Goal: Communication & Community: Ask a question

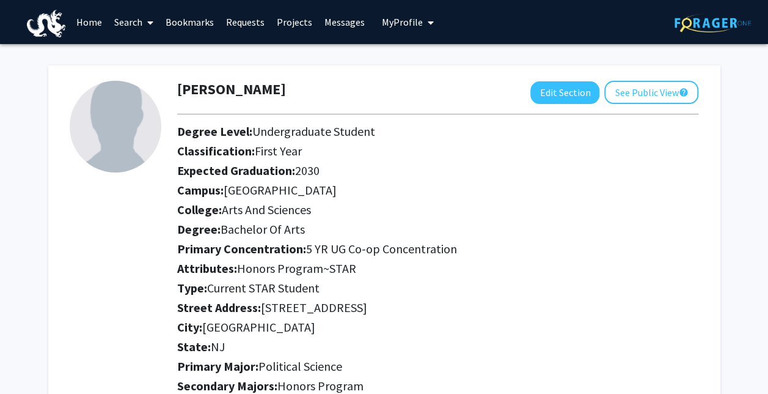
click at [298, 19] on link "Projects" at bounding box center [295, 22] width 48 height 43
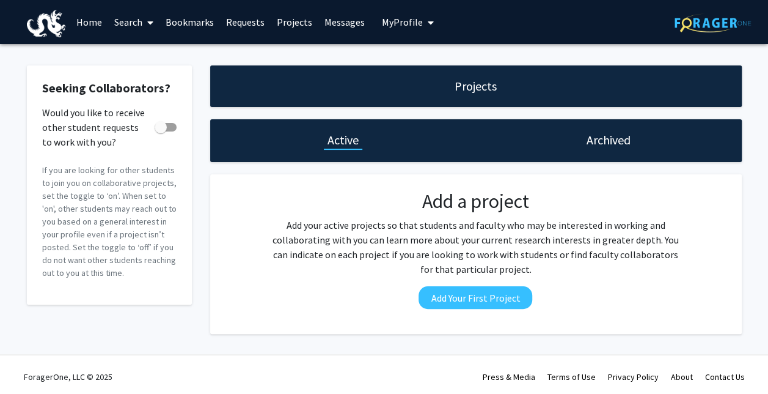
click at [89, 19] on link "Home" at bounding box center [89, 22] width 38 height 43
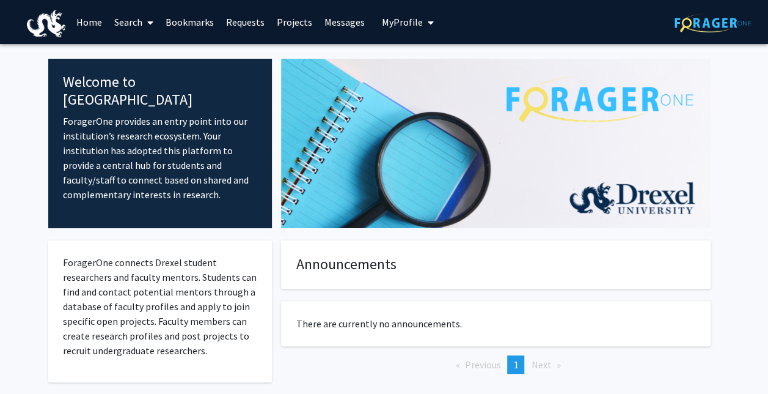
click at [172, 25] on link "Bookmarks" at bounding box center [190, 22] width 61 height 43
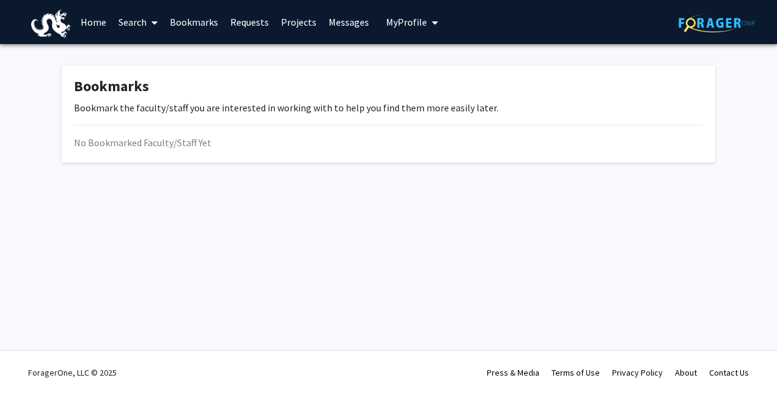
click at [139, 20] on link "Search" at bounding box center [137, 22] width 51 height 43
click at [147, 54] on span "Faculty/Staff" at bounding box center [157, 56] width 90 height 24
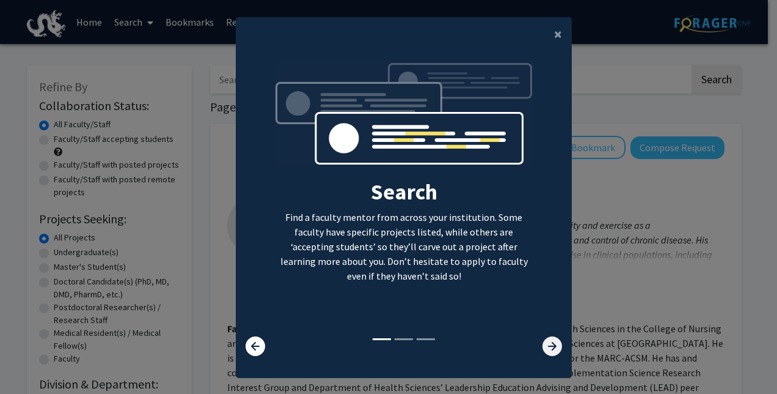
click at [547, 348] on icon at bounding box center [553, 346] width 20 height 20
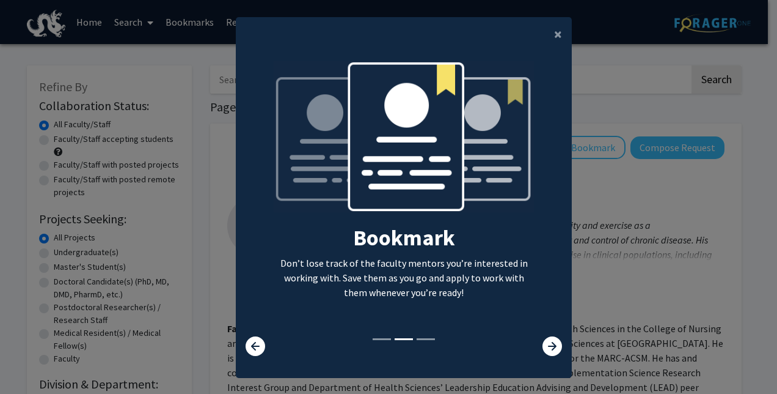
drag, startPoint x: 547, startPoint y: 348, endPoint x: 537, endPoint y: 345, distance: 10.7
click at [537, 345] on div at bounding box center [544, 346] width 56 height 20
click at [543, 347] on icon at bounding box center [553, 346] width 20 height 20
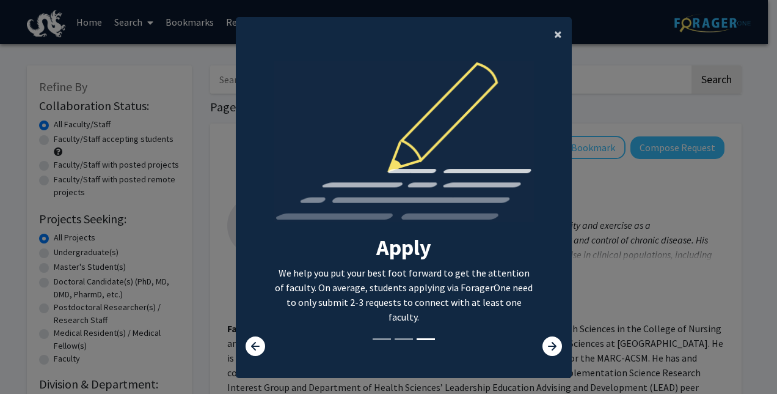
click at [554, 27] on span "×" at bounding box center [558, 33] width 8 height 19
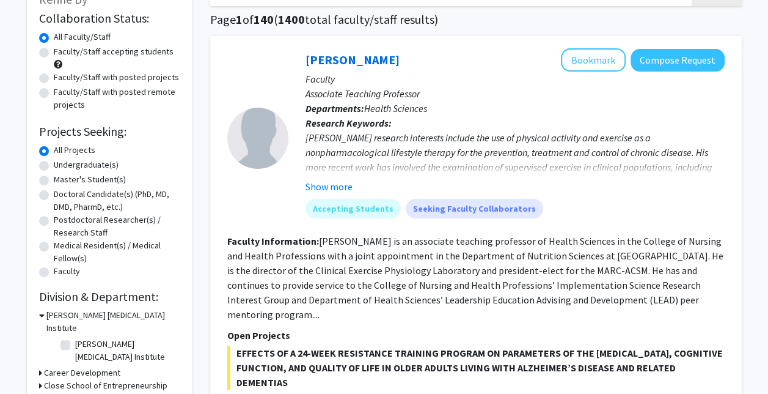
scroll to position [88, 0]
click at [94, 165] on label "Undergraduate(s)" at bounding box center [86, 164] width 65 height 13
click at [62, 165] on input "Undergraduate(s)" at bounding box center [58, 162] width 8 height 8
radio input "true"
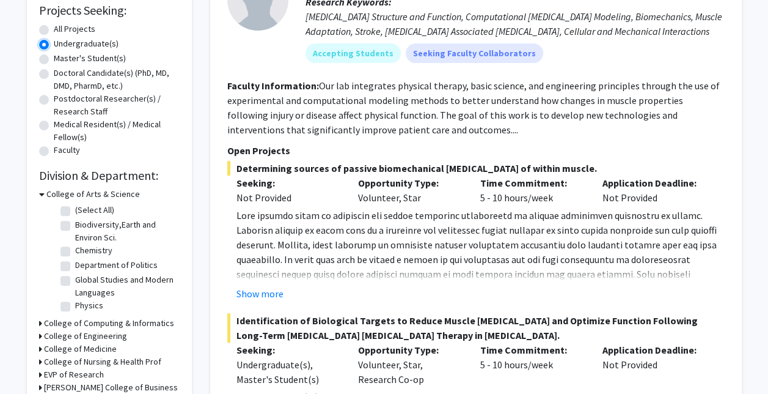
scroll to position [211, 0]
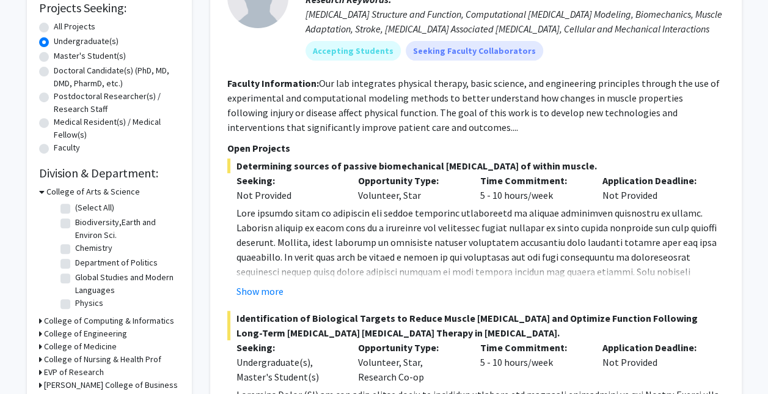
click at [75, 263] on label "Department of Politics" at bounding box center [116, 262] width 83 height 13
click at [75, 263] on input "Department of Politics" at bounding box center [79, 260] width 8 height 8
checkbox input "true"
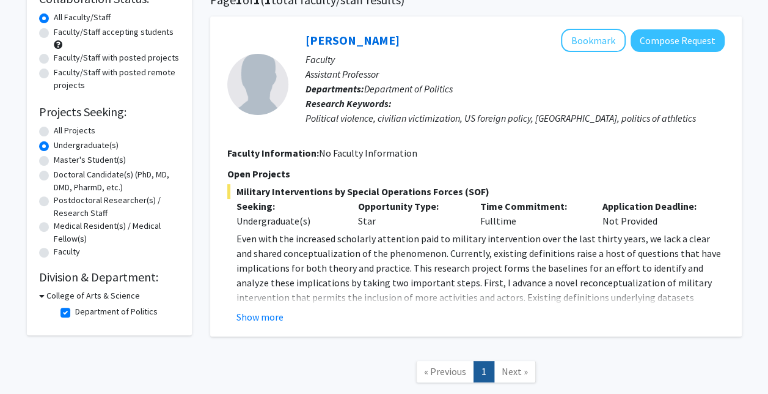
scroll to position [108, 0]
click at [277, 318] on button "Show more" at bounding box center [260, 316] width 47 height 15
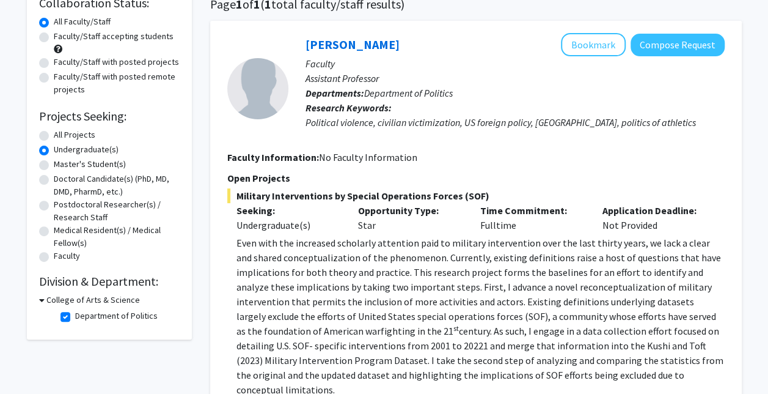
scroll to position [102, 0]
click at [658, 46] on button "Compose Request" at bounding box center [678, 45] width 94 height 23
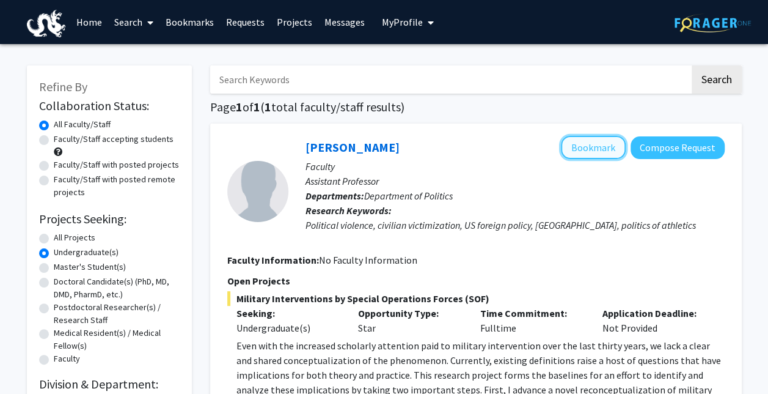
click at [568, 141] on button "Bookmark" at bounding box center [593, 147] width 65 height 23
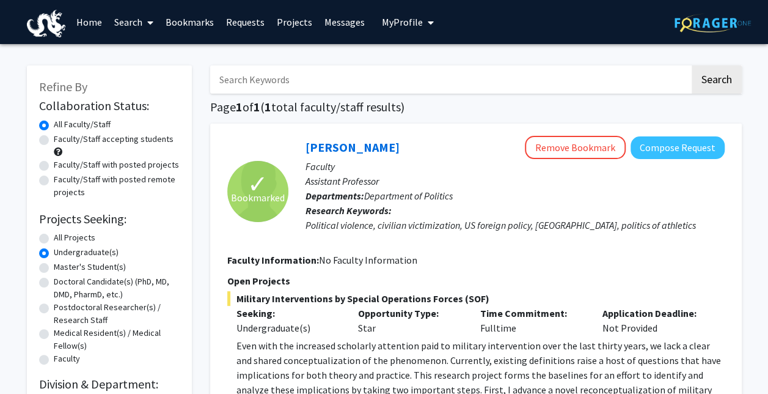
click at [428, 22] on icon "My profile dropdown to access profile and logout" at bounding box center [431, 23] width 6 height 10
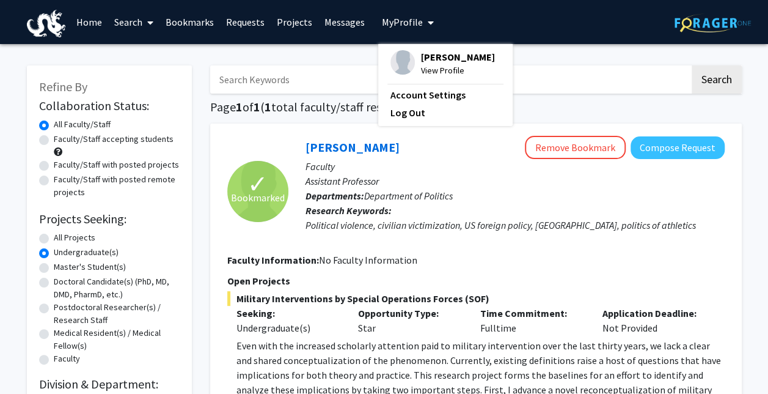
click at [421, 56] on span "[PERSON_NAME]" at bounding box center [458, 56] width 74 height 13
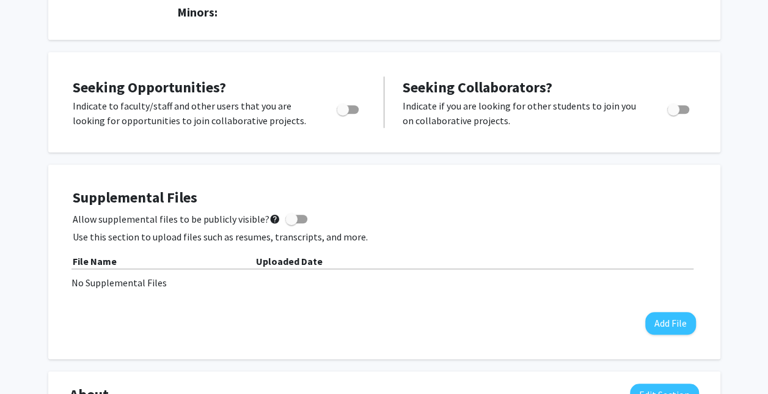
scroll to position [403, 0]
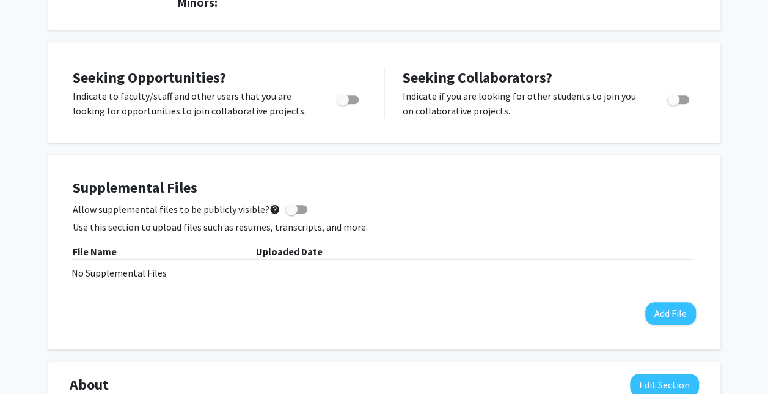
click at [352, 101] on span "Toggle" at bounding box center [348, 99] width 22 height 9
click at [343, 104] on input "Are you actively seeking opportunities?" at bounding box center [342, 104] width 1 height 1
checkbox input "true"
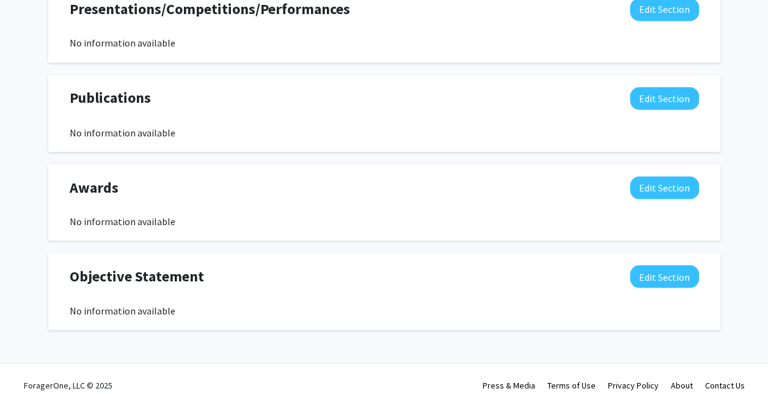
scroll to position [1057, 0]
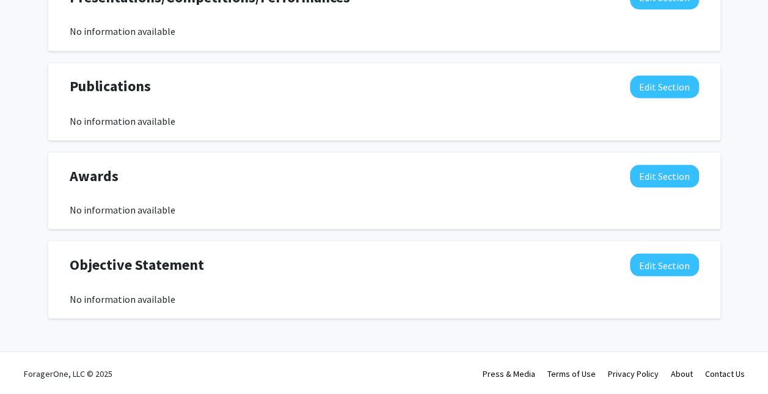
click at [336, 185] on div "Awards Edit Section" at bounding box center [385, 178] width 648 height 28
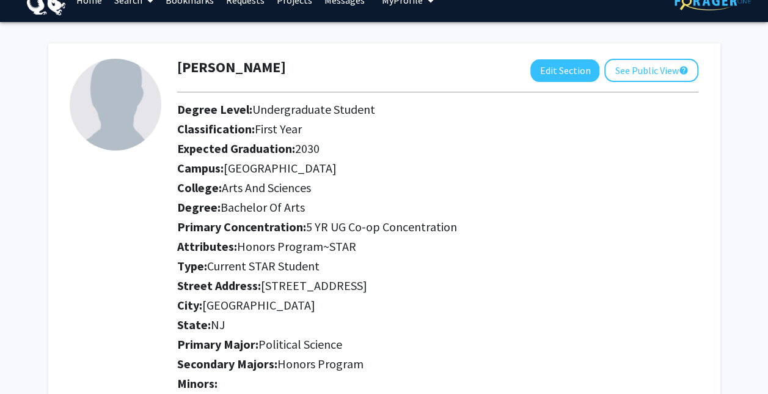
scroll to position [0, 0]
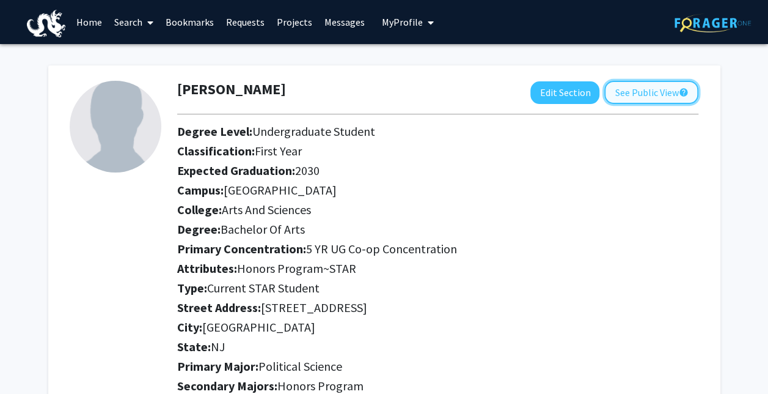
click at [612, 89] on button "See Public View help" at bounding box center [651, 92] width 94 height 23
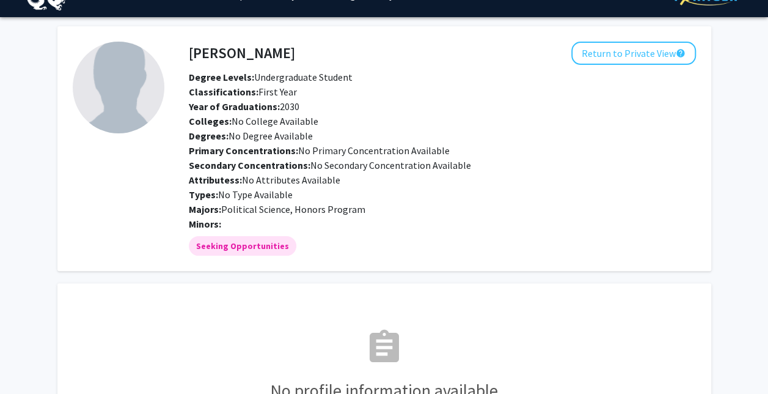
scroll to position [24, 0]
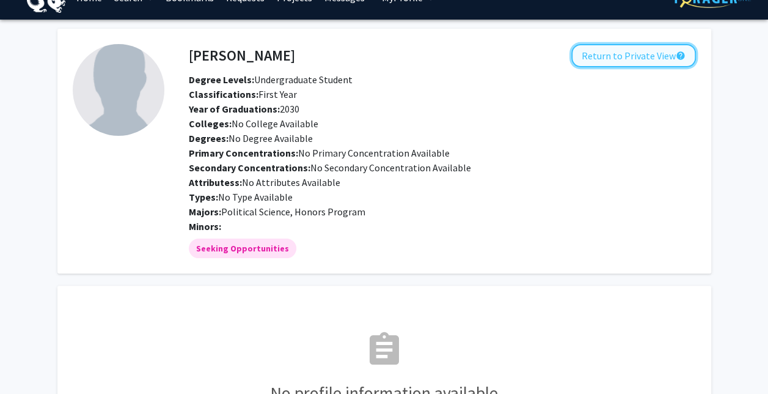
click at [642, 47] on button "Return to Private View help" at bounding box center [633, 55] width 125 height 23
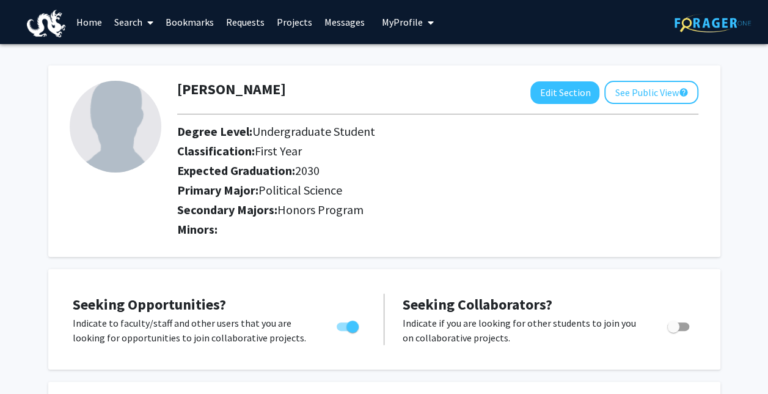
click at [417, 31] on button "My Profile" at bounding box center [407, 22] width 59 height 44
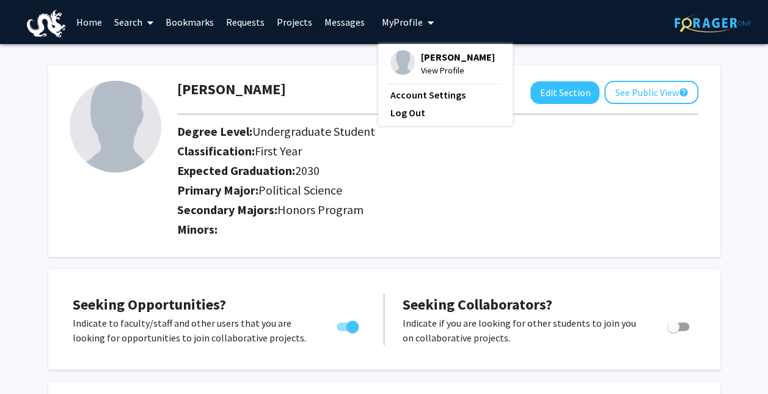
click at [232, 32] on link "Requests" at bounding box center [245, 22] width 51 height 43
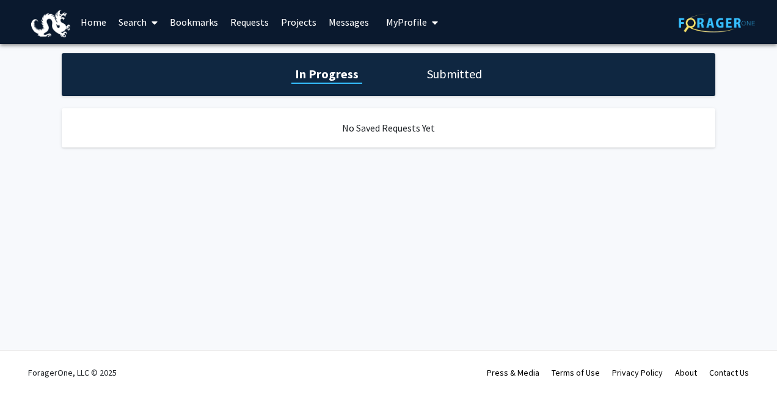
click at [194, 20] on link "Bookmarks" at bounding box center [194, 22] width 61 height 43
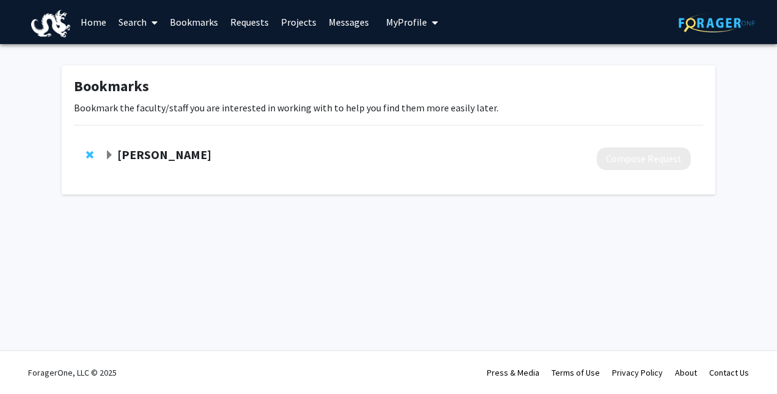
click at [159, 156] on strong "[PERSON_NAME]" at bounding box center [164, 154] width 94 height 15
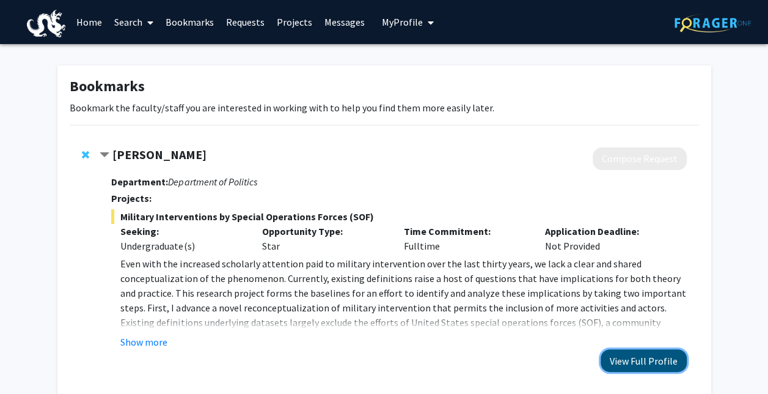
click at [662, 365] on button "View Full Profile" at bounding box center [644, 360] width 86 height 23
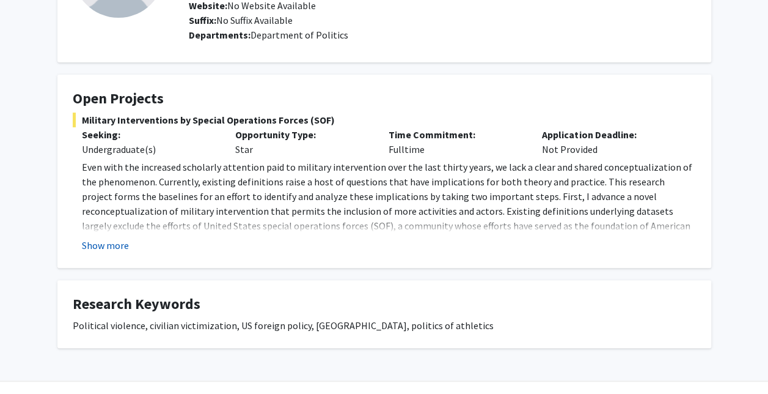
scroll to position [172, 0]
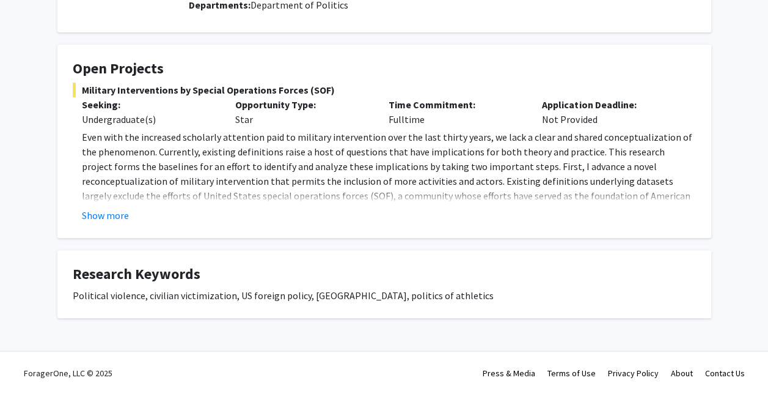
click at [142, 284] on fg-card-title "Research Keywords" at bounding box center [384, 276] width 623 height 23
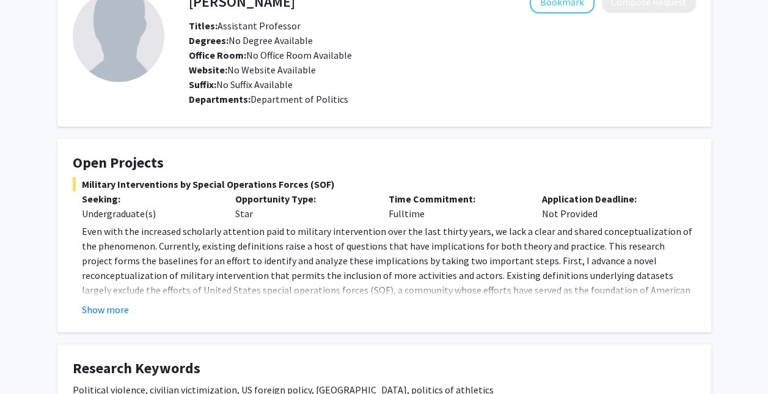
scroll to position [100, 0]
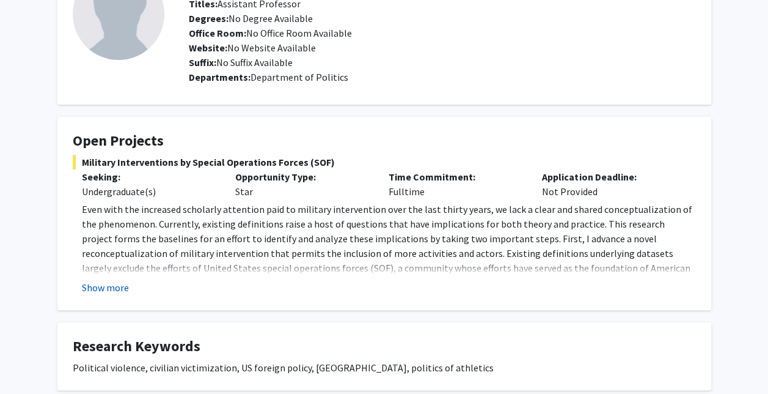
click at [106, 289] on button "Show more" at bounding box center [105, 287] width 47 height 15
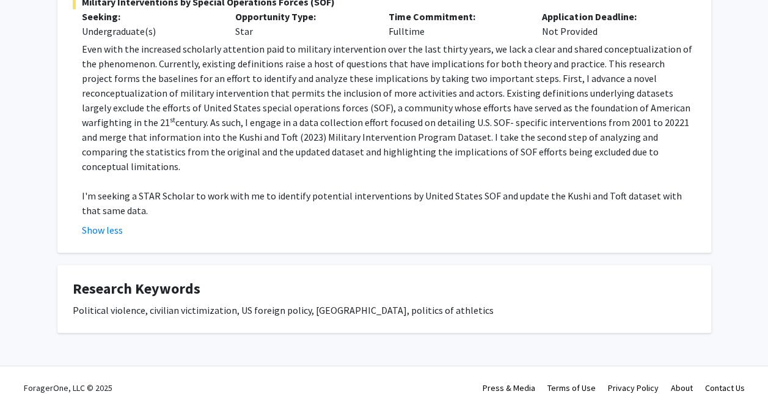
scroll to position [0, 0]
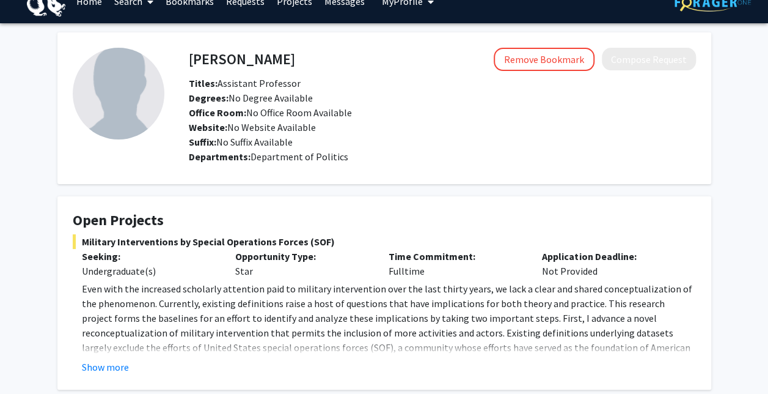
scroll to position [18, 0]
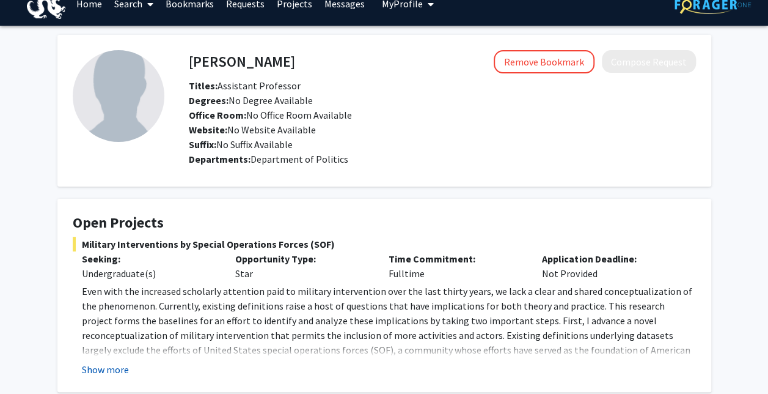
click at [106, 368] on button "Show more" at bounding box center [105, 369] width 47 height 15
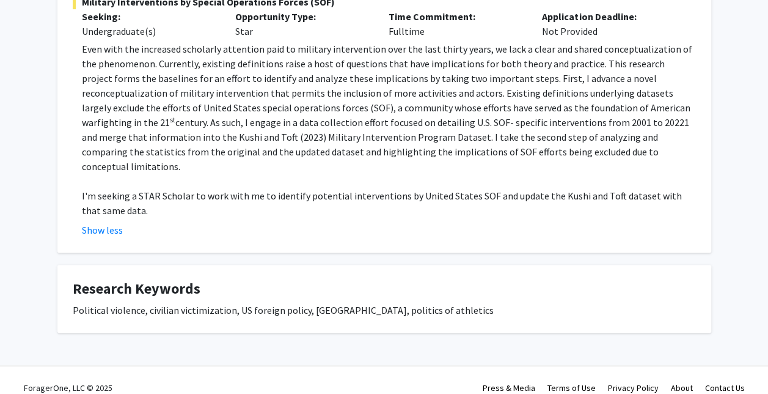
scroll to position [0, 0]
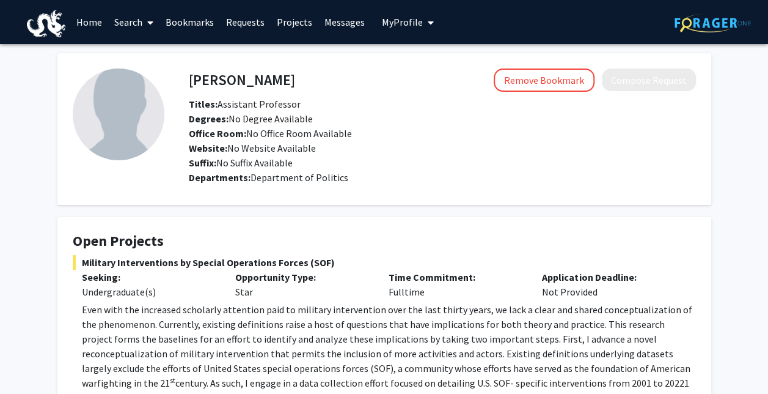
click at [93, 24] on link "Home" at bounding box center [89, 22] width 38 height 43
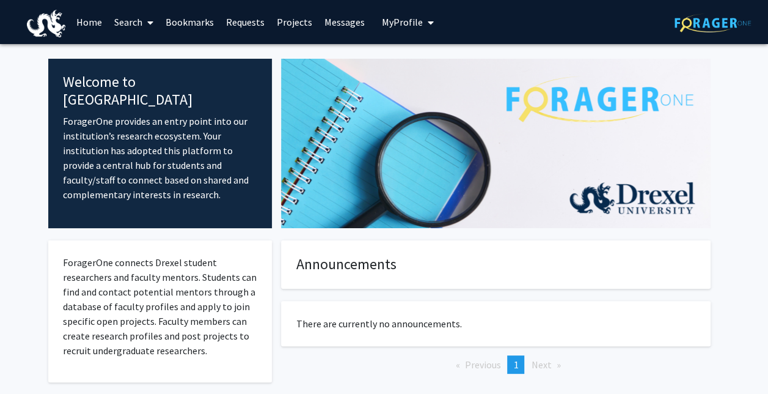
click at [136, 34] on link "Search" at bounding box center [133, 22] width 51 height 43
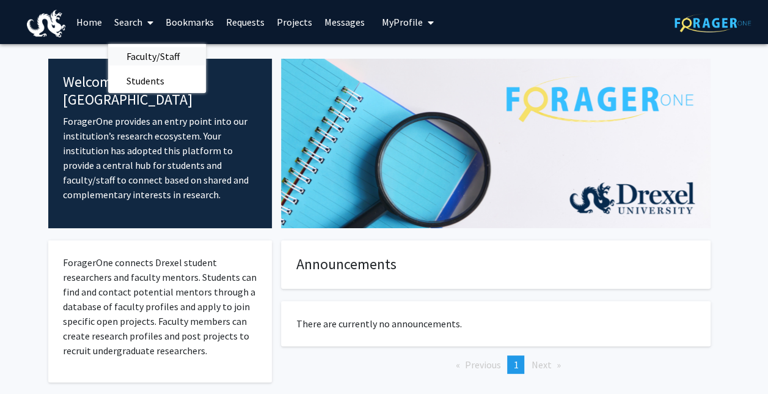
click at [138, 61] on span "Faculty/Staff" at bounding box center [153, 56] width 90 height 24
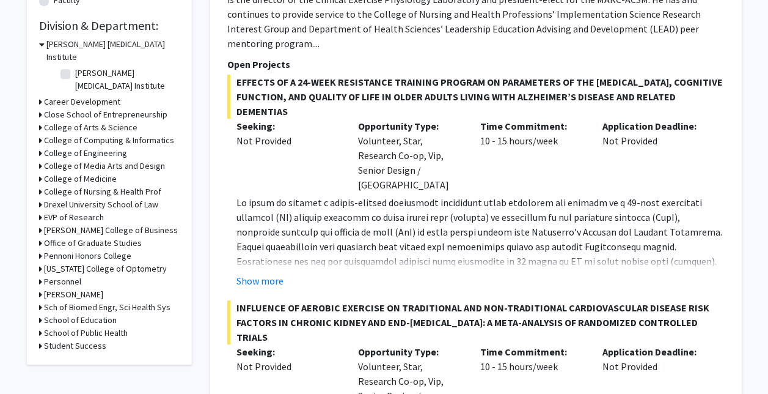
scroll to position [360, 0]
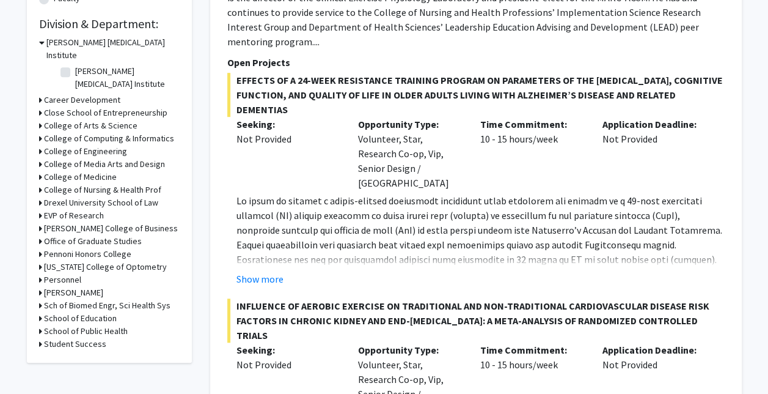
click at [102, 119] on h3 "College of Arts & Science" at bounding box center [91, 125] width 94 height 13
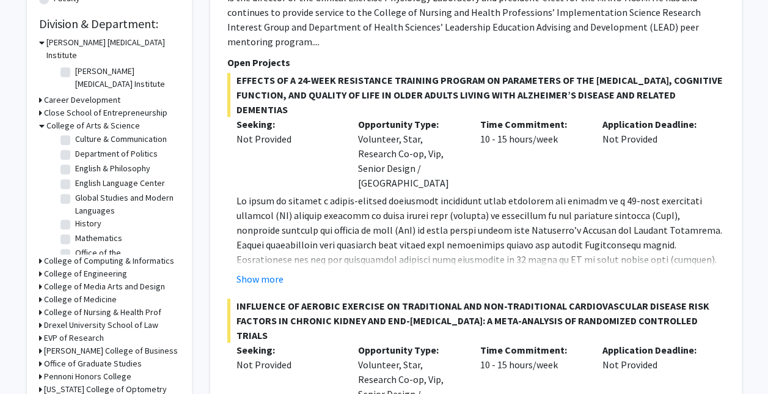
scroll to position [109, 0]
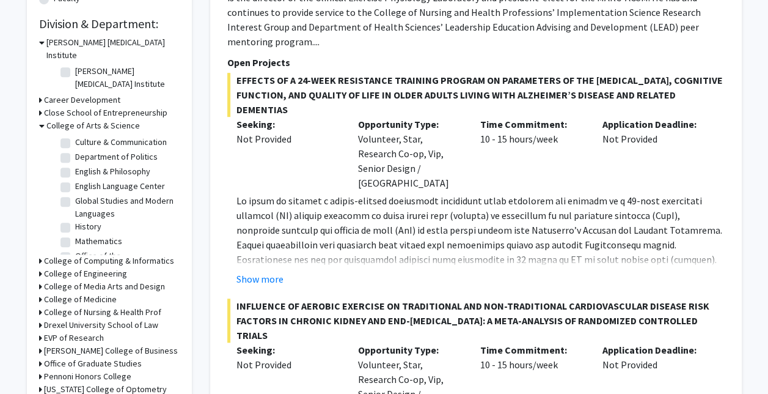
click at [75, 150] on label "Department of Politics" at bounding box center [116, 156] width 83 height 13
click at [75, 150] on input "Department of Politics" at bounding box center [79, 154] width 8 height 8
checkbox input "true"
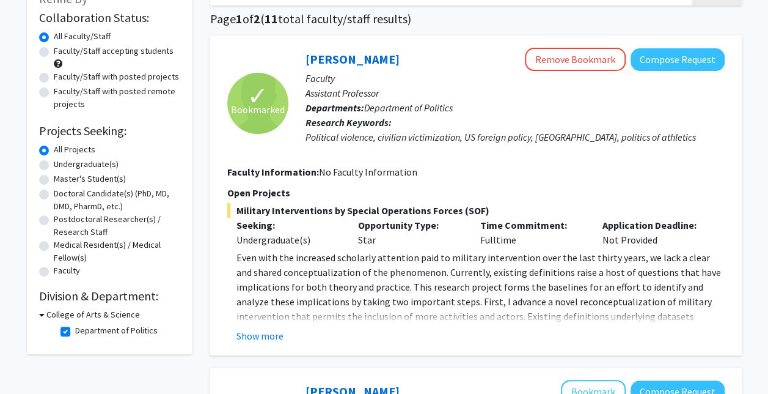
scroll to position [87, 0]
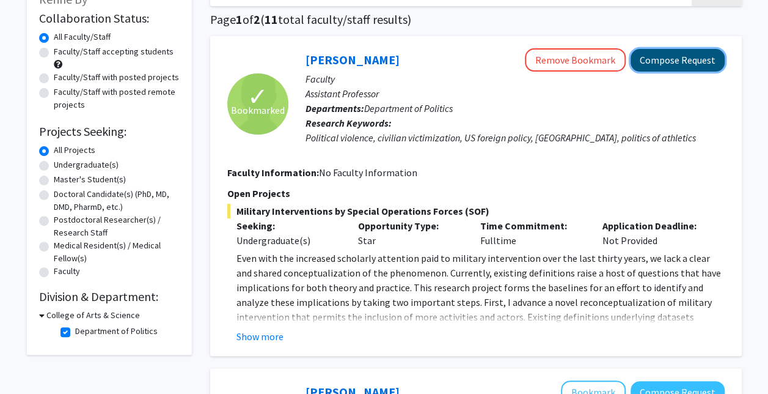
click at [697, 57] on button "Compose Request" at bounding box center [678, 60] width 94 height 23
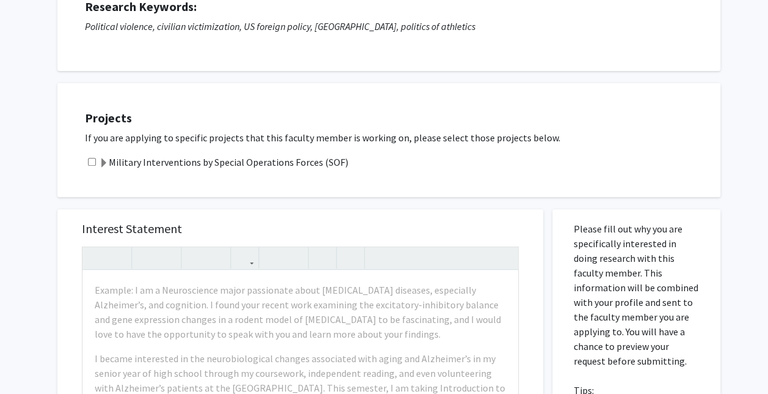
scroll to position [173, 0]
click at [90, 161] on input "checkbox" at bounding box center [92, 162] width 8 height 8
checkbox input "true"
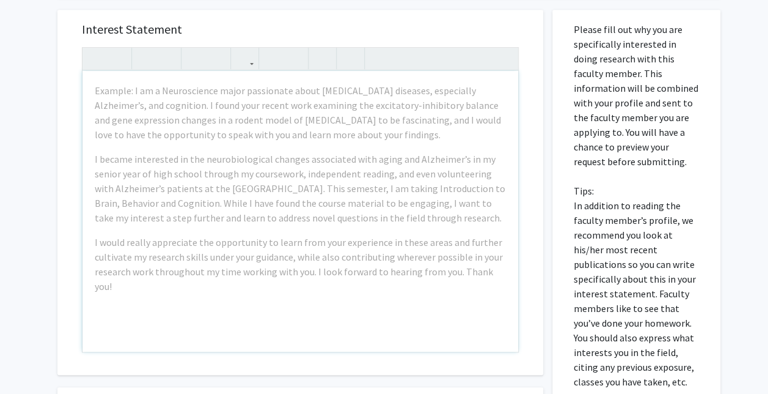
scroll to position [372, 0]
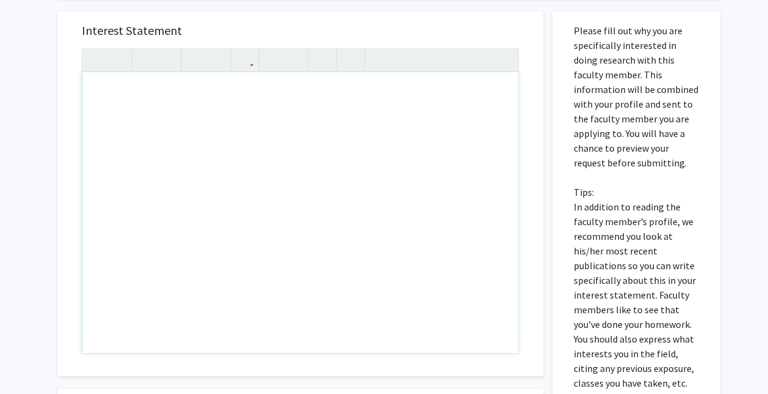
click at [483, 35] on h5 "Interest Statement" at bounding box center [300, 30] width 437 height 15
click at [380, 34] on h5 "Interest Statement" at bounding box center [300, 30] width 437 height 15
click at [458, 38] on div "Interest Statement I am a political science major interested in international r…" at bounding box center [300, 193] width 461 height 365
click at [415, 121] on div "I am a political science major interested in international relations and" at bounding box center [301, 212] width 436 height 281
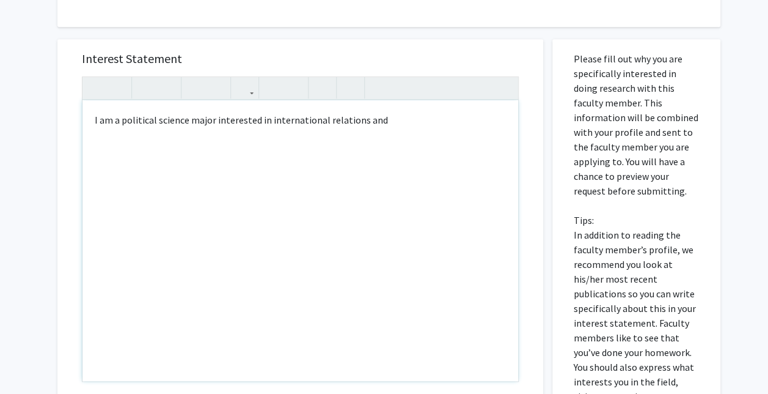
scroll to position [346, 0]
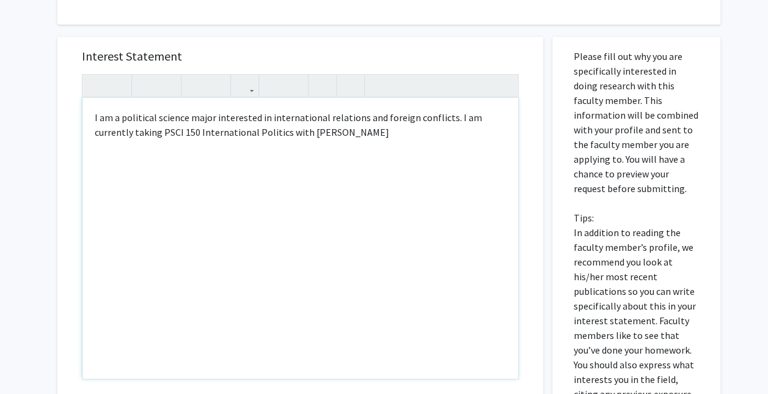
click at [328, 131] on div "I am a political science major interested in international relations and foreig…" at bounding box center [301, 238] width 436 height 281
click at [400, 143] on div "I am a political science major interested in international relations and foreig…" at bounding box center [301, 238] width 436 height 281
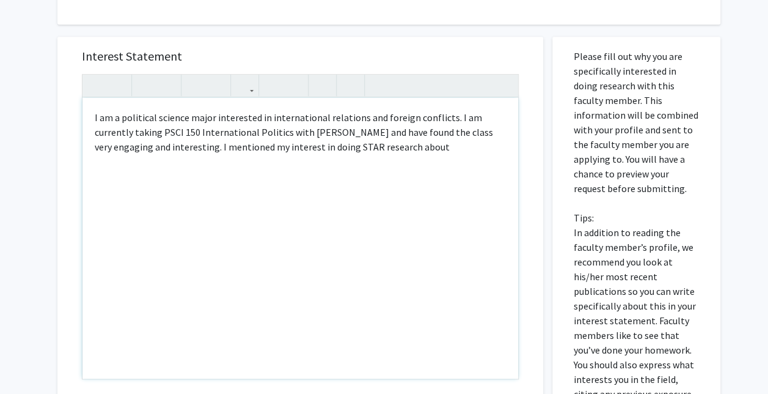
click at [391, 149] on div "I am a political science major interested in international relations and foreig…" at bounding box center [301, 238] width 436 height 281
click at [406, 147] on div "I am a political science major interested in international relations and foreig…" at bounding box center [301, 238] width 436 height 281
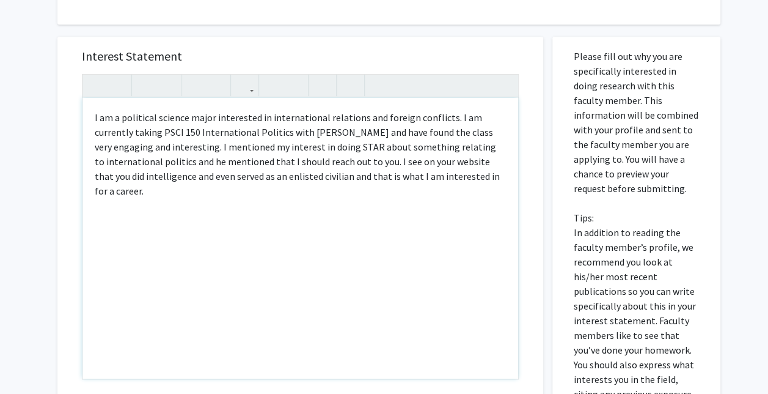
type textarea "<p>I am a political science major interested in international relations and for…"
click at [91, 116] on div "I am a political science major interested in international relations and foreig…" at bounding box center [301, 238] width 436 height 281
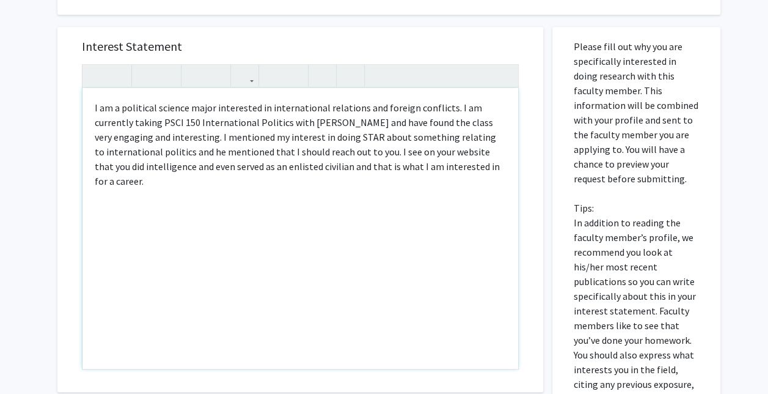
scroll to position [353, 0]
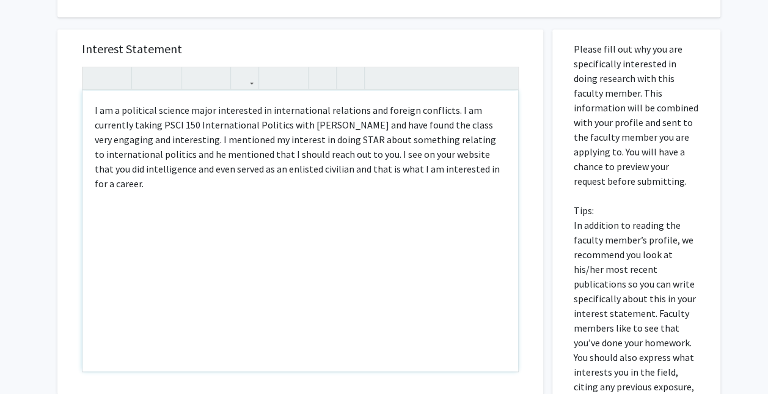
click at [153, 243] on div "I am a political science major interested in international relations and foreig…" at bounding box center [301, 230] width 436 height 281
click at [466, 167] on p "I am a political science major interested in international relations and foreig…" at bounding box center [300, 147] width 411 height 88
type textarea "<p>I am a political science major interested in international relations and for…"
click at [215, 207] on div "I am a political science major interested in international relations and foreig…" at bounding box center [301, 230] width 436 height 281
drag, startPoint x: 155, startPoint y: 194, endPoint x: 83, endPoint y: 111, distance: 110.9
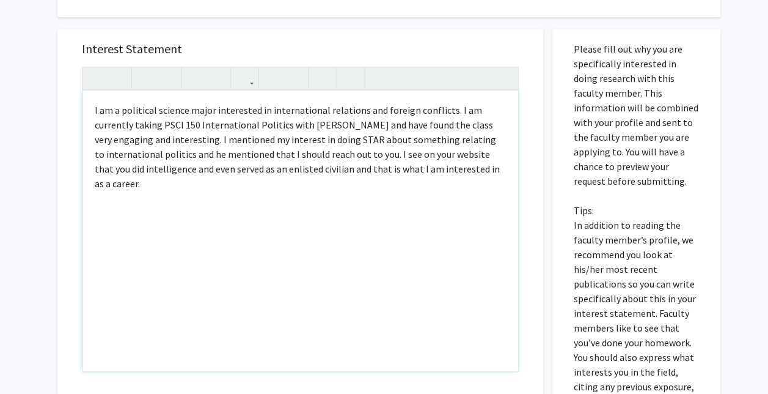
click at [83, 111] on div "I am a political science major interested in international relations and foreig…" at bounding box center [301, 230] width 436 height 281
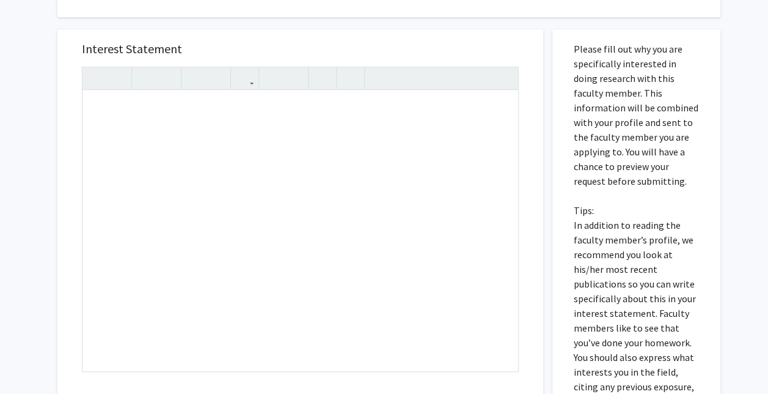
click at [44, 159] on div "All Requests Request for Meg Guliford Request for Meg Guliford Departments: Dep…" at bounding box center [384, 144] width 768 height 906
click at [298, 156] on div "Note to users with screen readers: Please press Alt+0 or Option+0 to deactivate…" at bounding box center [301, 230] width 436 height 281
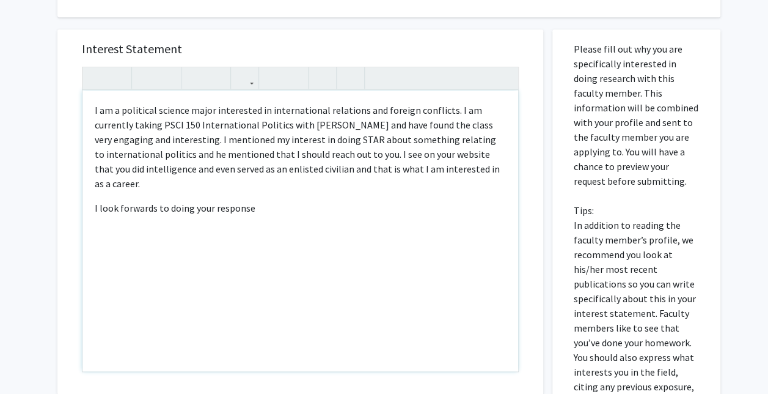
type textarea "<p>I am a political science major interested in international relations and for…"
drag, startPoint x: 259, startPoint y: 196, endPoint x: 90, endPoint y: 99, distance: 194.4
click at [90, 99] on div "I am a political science major interested in international relations and foreig…" at bounding box center [301, 230] width 436 height 281
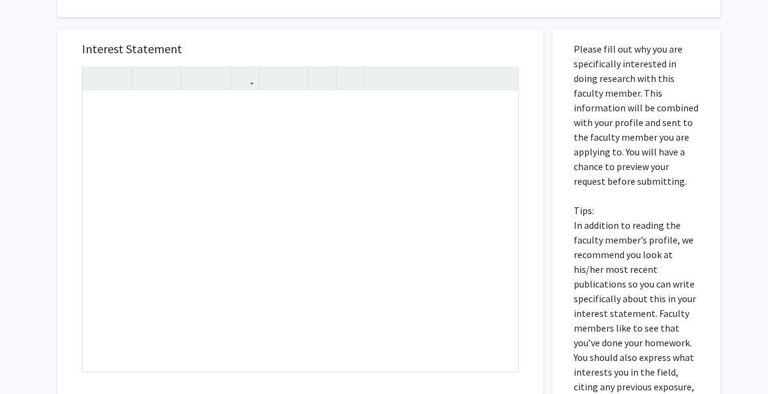
click at [40, 94] on div "All Requests Request for Meg Guliford Request for Meg Guliford Departments: Dep…" at bounding box center [384, 144] width 768 height 906
click at [158, 130] on div "Note to users with screen readers: Please press Alt+0 or Option+0 to deactivate…" at bounding box center [301, 230] width 436 height 281
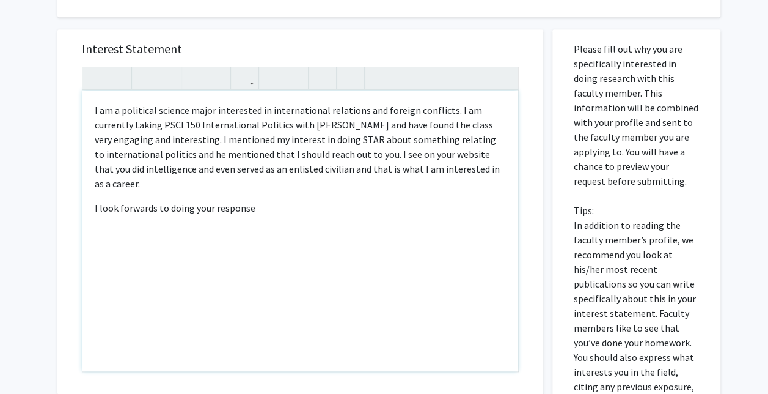
drag, startPoint x: 274, startPoint y: 207, endPoint x: 75, endPoint y: 197, distance: 199.5
click at [75, 197] on div "Interest Statement <p>I am a political science major interested in internationa…" at bounding box center [300, 211] width 461 height 365
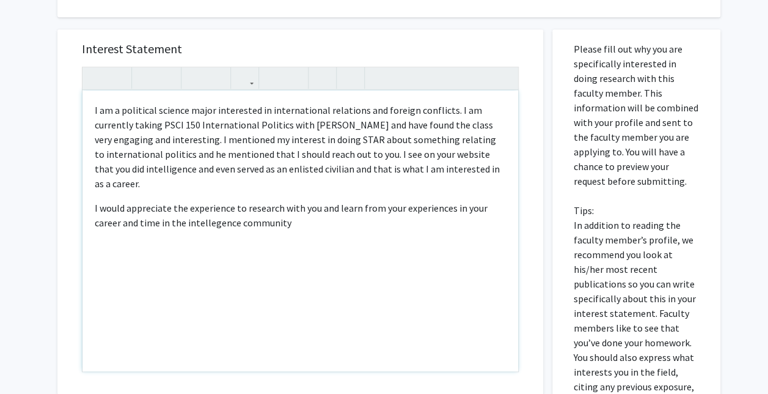
type textarea "<p>I am a political science major interested in international relations and for…"
click at [303, 211] on p "I would appreciate the experience to research with you and learn from your expe…" at bounding box center [300, 214] width 411 height 29
drag, startPoint x: 303, startPoint y: 211, endPoint x: 94, endPoint y: 116, distance: 229.5
drag, startPoint x: 94, startPoint y: 116, endPoint x: 318, endPoint y: 207, distance: 241.5
click at [318, 207] on p "I would appreciate the experience to research with you and learn from your expe…" at bounding box center [300, 214] width 411 height 29
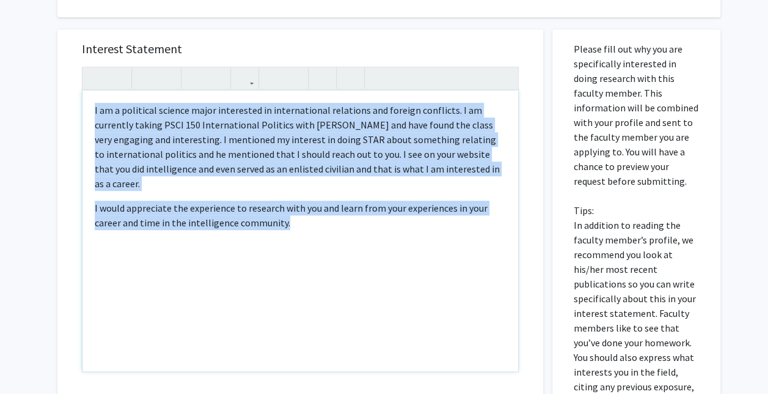
drag, startPoint x: 309, startPoint y: 209, endPoint x: 83, endPoint y: 106, distance: 248.3
click at [83, 106] on div "I am a political science major interested in international relations and foreig…" at bounding box center [301, 230] width 436 height 281
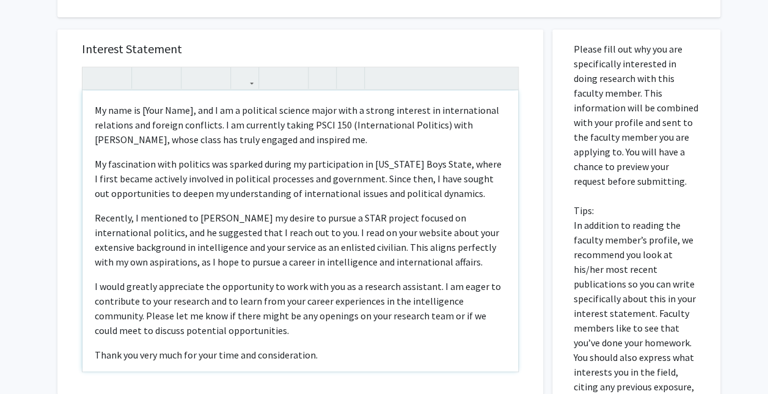
click at [190, 111] on p "My name is [Your Name], and I am a political science major with a strong intere…" at bounding box center [300, 125] width 411 height 44
click at [193, 111] on p "My name is [Your Name], and I am a political science major with a strong intere…" at bounding box center [300, 125] width 411 height 44
click at [328, 139] on p "My name is Benjamin, and I am a political science major with a strong interest …" at bounding box center [300, 125] width 411 height 44
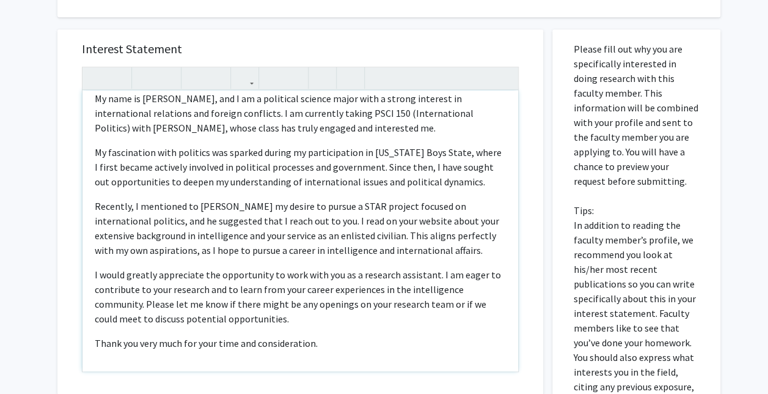
scroll to position [13, 0]
click at [462, 182] on p "My fascination with politics was sparked during my participation in New Jersey …" at bounding box center [300, 166] width 411 height 44
click at [474, 166] on p "My fascination with politics was sparked during my participation in New Jersey …" at bounding box center [300, 166] width 411 height 44
click at [475, 165] on p "My fascination with politics was sparked during my participation in New Jersey …" at bounding box center [300, 166] width 411 height 44
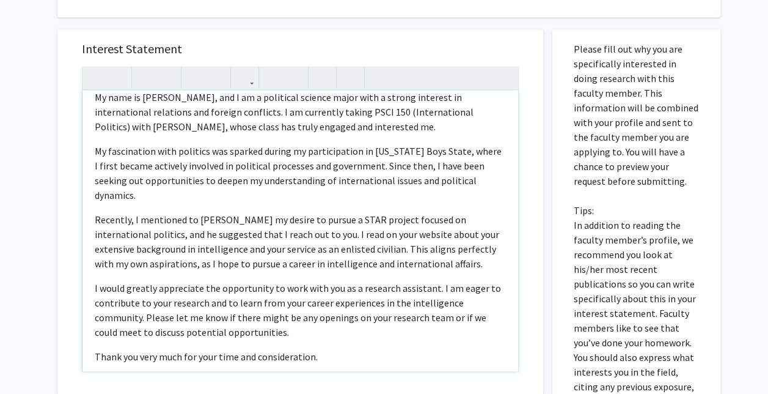
scroll to position [28, 0]
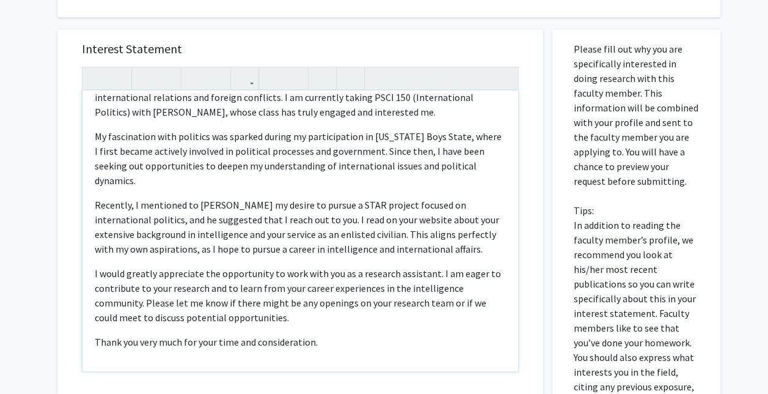
click at [439, 304] on p "I would greatly appreciate the opportunity to work with you as a research assis…" at bounding box center [300, 295] width 411 height 59
drag, startPoint x: 347, startPoint y: 317, endPoint x: 320, endPoint y: 337, distance: 33.6
click at [320, 337] on p "Thank you very much for your time and consideration." at bounding box center [300, 341] width 411 height 15
drag, startPoint x: 442, startPoint y: 304, endPoint x: 304, endPoint y: 303, distance: 137.5
click at [304, 303] on p "I would greatly appreciate the opportunity to work with you as a research assis…" at bounding box center [300, 295] width 411 height 59
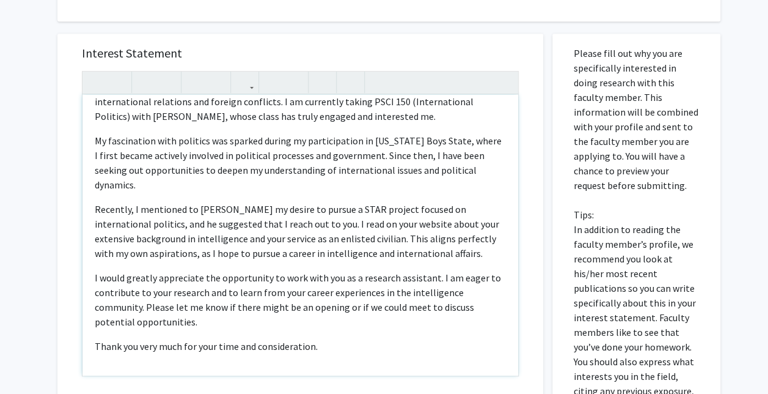
click at [188, 322] on p "I would greatly appreciate the opportunity to work with you as a research assis…" at bounding box center [300, 299] width 411 height 59
click at [330, 349] on p "Thank you very much for your time and consideration." at bounding box center [300, 346] width 411 height 15
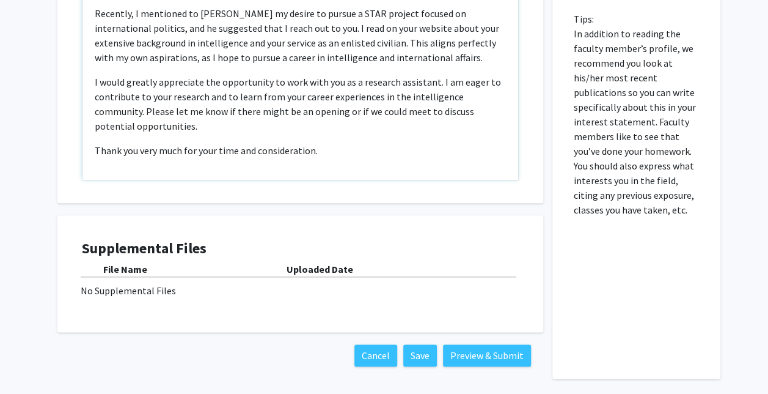
scroll to position [593, 0]
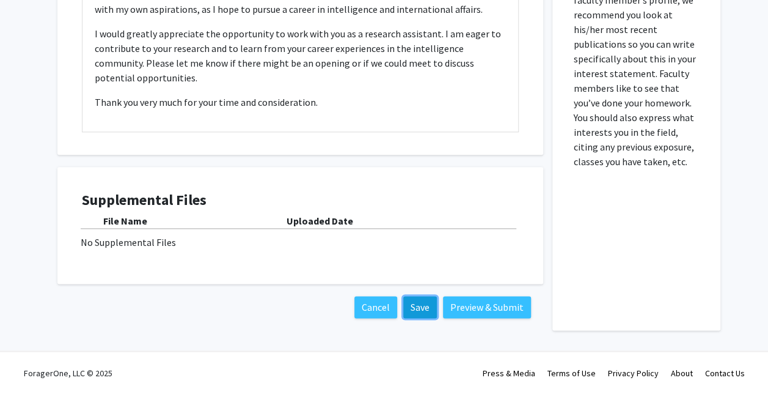
click at [430, 306] on button "Save" at bounding box center [420, 307] width 34 height 22
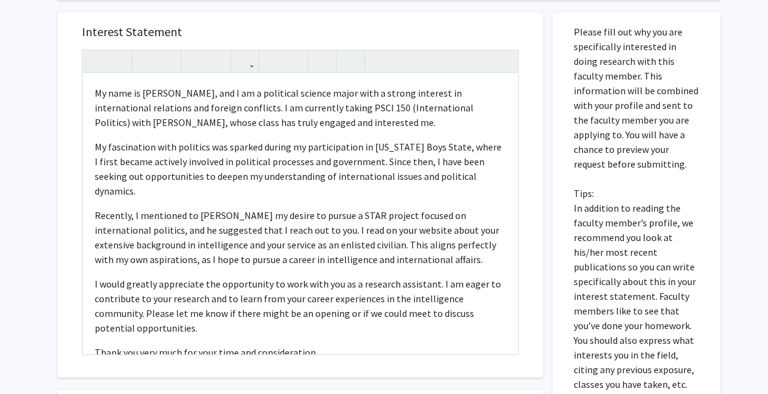
scroll to position [372, 0]
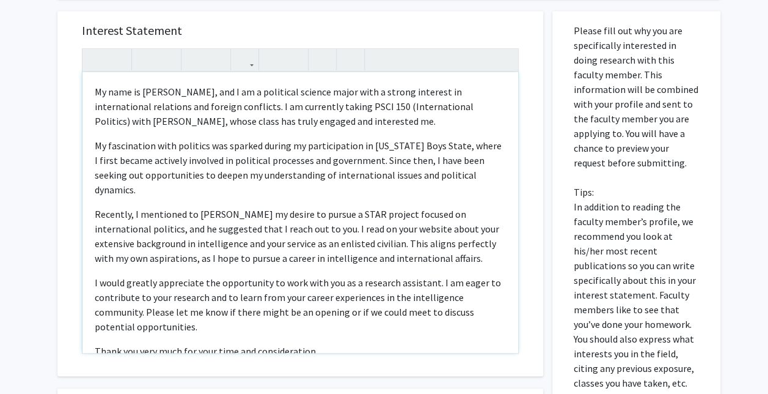
click at [222, 191] on p "My fascination with politics was sparked during my participation in New Jersey …" at bounding box center [300, 167] width 411 height 59
click at [347, 191] on p "My fascination with politics was sparked during my participation in New Jersey …" at bounding box center [300, 167] width 411 height 59
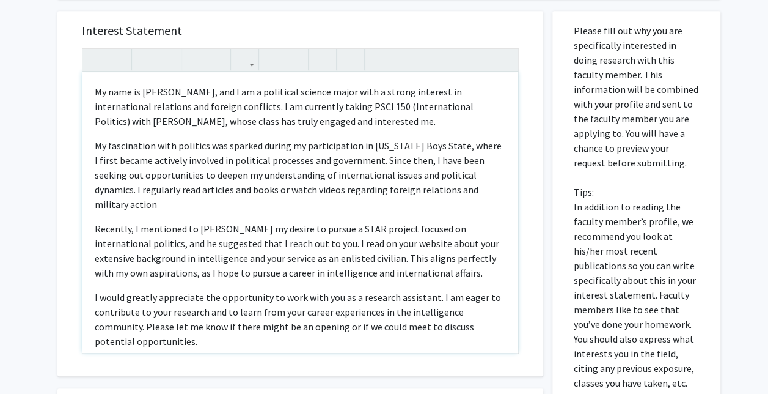
type textarea "<p>My name is Benjamin, and I am a political science major with a strong intere…"
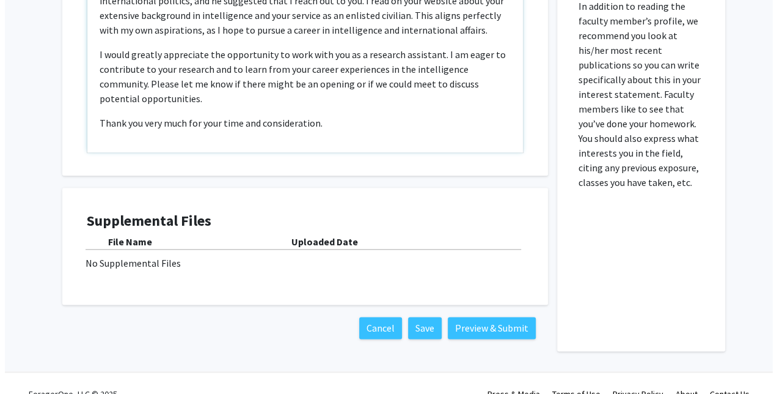
scroll to position [593, 0]
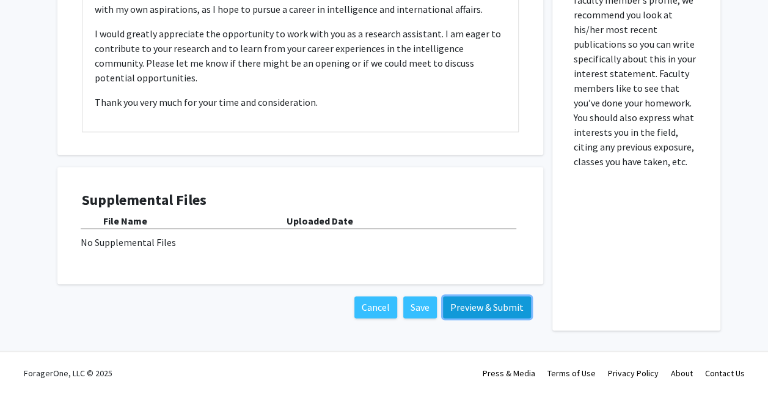
drag, startPoint x: 486, startPoint y: 306, endPoint x: 469, endPoint y: 306, distance: 16.5
click at [469, 306] on button "Preview & Submit" at bounding box center [487, 307] width 88 height 22
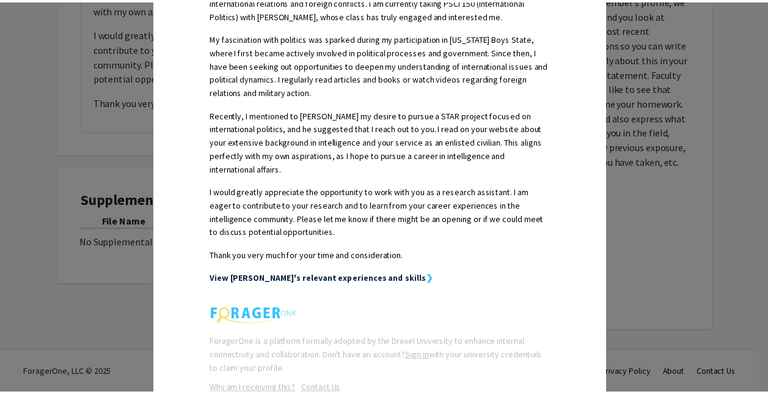
scroll to position [367, 0]
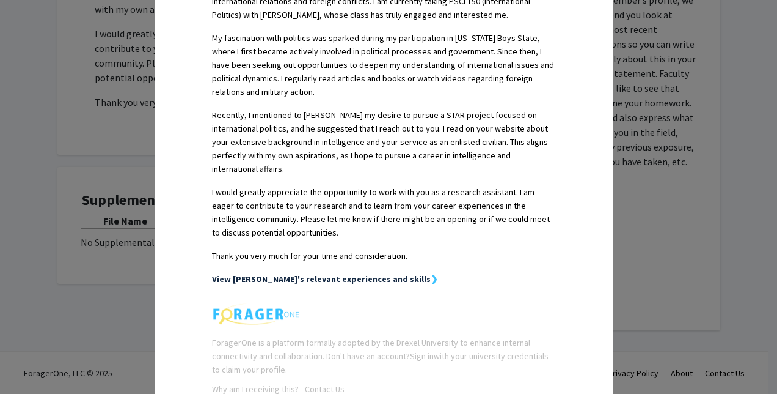
click at [648, 207] on div "Request Preview × Below is a copy of the request that you are submitting to Meg…" at bounding box center [388, 197] width 777 height 394
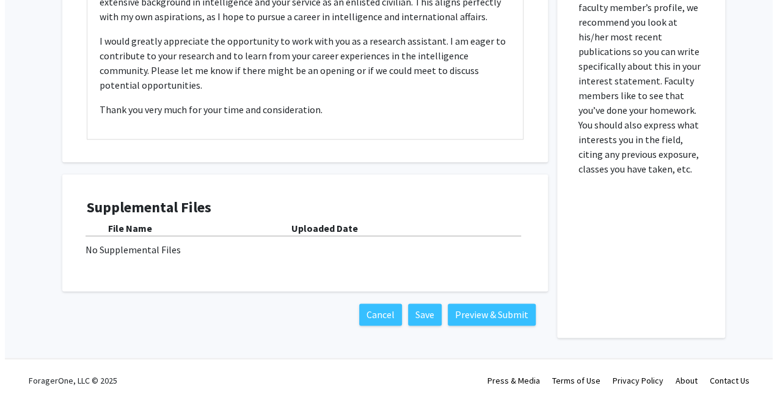
scroll to position [587, 0]
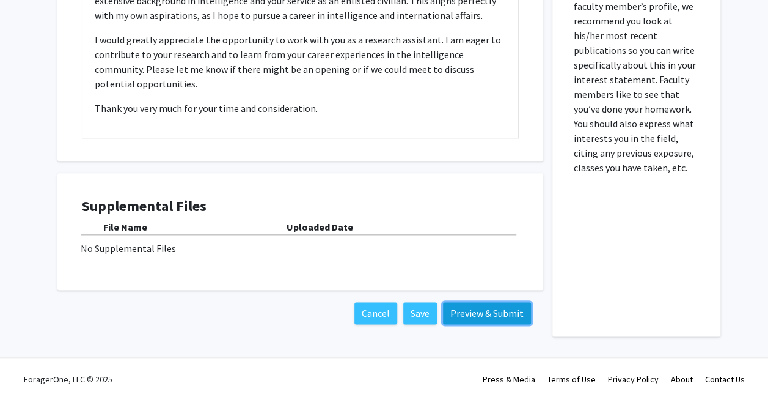
click at [476, 312] on button "Preview & Submit" at bounding box center [487, 313] width 88 height 22
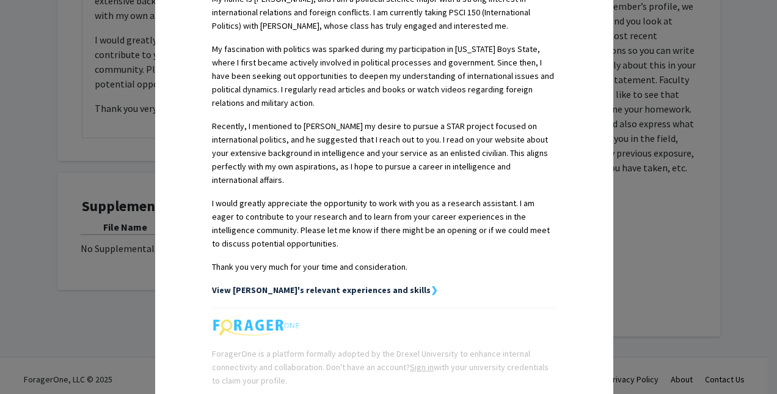
scroll to position [428, 0]
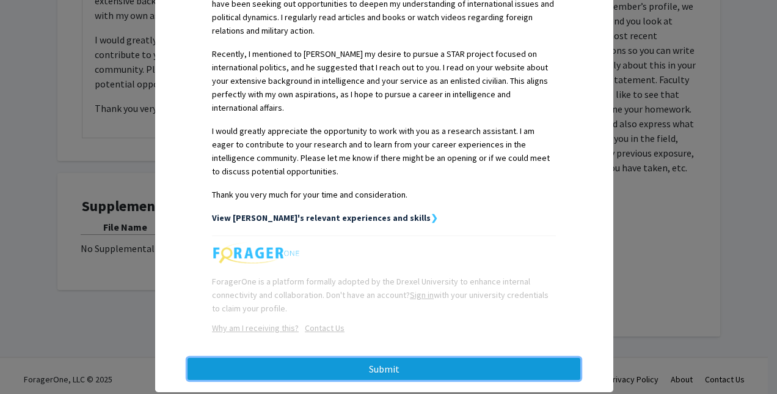
click at [409, 358] on button "Submit" at bounding box center [384, 369] width 393 height 22
